Goal: Task Accomplishment & Management: Use online tool/utility

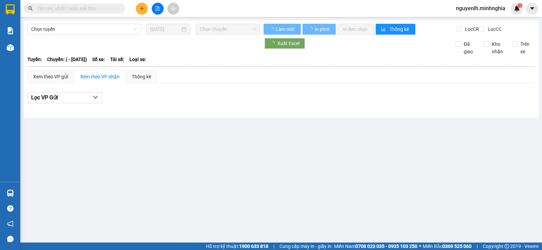
type input "[DATE]"
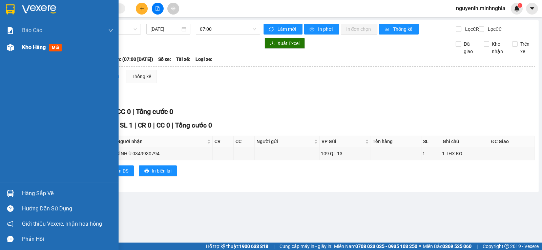
click at [21, 46] on div "Kho hàng mới" at bounding box center [59, 47] width 119 height 17
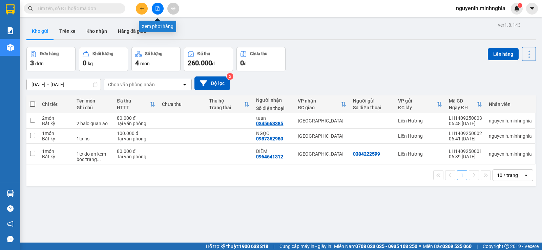
drag, startPoint x: 158, startPoint y: 6, endPoint x: 160, endPoint y: 19, distance: 12.7
click at [158, 7] on icon "file-add" at bounding box center [158, 8] width 4 height 5
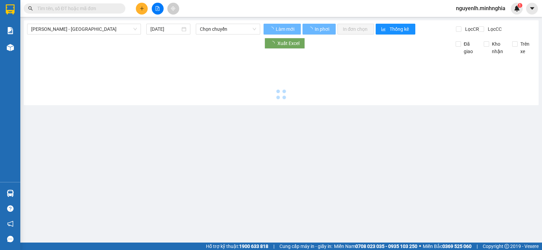
type input "[DATE]"
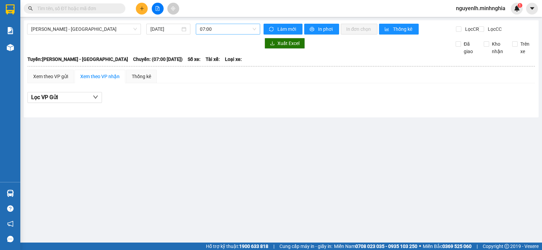
click at [224, 31] on span "07:00" at bounding box center [228, 29] width 56 height 10
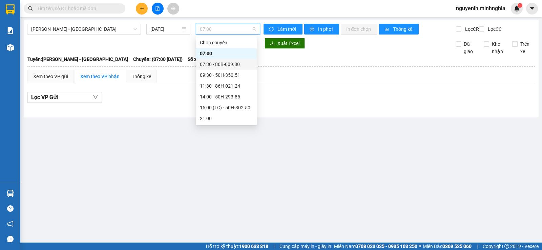
click at [238, 63] on div "07:30 - 86B-009.80" at bounding box center [226, 64] width 53 height 7
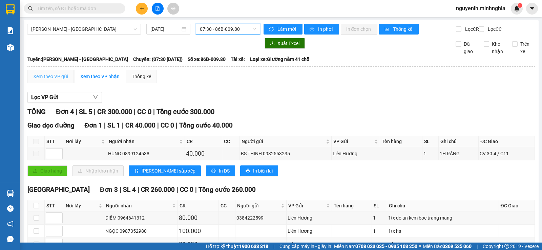
click at [70, 77] on div "Xem theo VP gửi" at bounding box center [50, 77] width 46 height 14
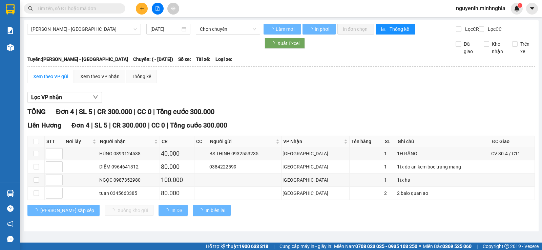
type input "[DATE]"
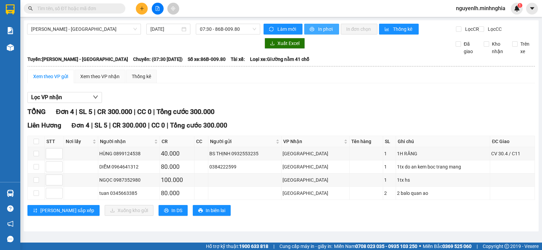
click at [326, 31] on span "In phơi" at bounding box center [326, 28] width 16 height 7
click at [262, 109] on div "Lọc VP nhận TỔNG Đơn 4 | SL 5 | CR 300.000 | CC 0 | Tổng cước 300.000 Liên Hươn…" at bounding box center [280, 157] width 507 height 136
click at [178, 35] on div "Phan Rí - Sài Gòn 14/09/2025 07:30 - 86B-009.80" at bounding box center [143, 29] width 233 height 11
click at [200, 69] on th at bounding box center [281, 66] width 508 height 6
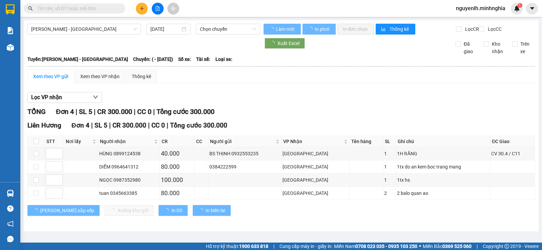
type input "[DATE]"
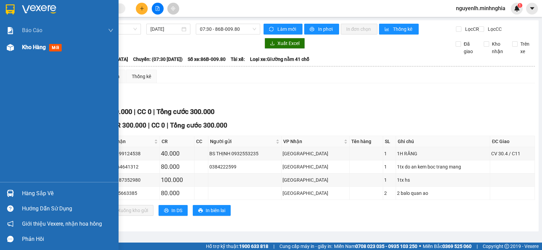
click at [19, 49] on div "Kho hàng mới" at bounding box center [59, 47] width 119 height 17
